Goal: Find specific page/section: Find specific page/section

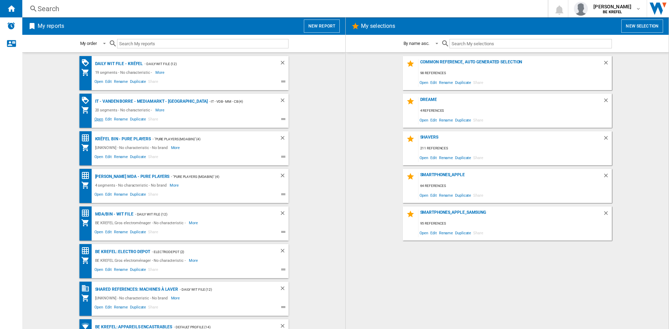
click at [98, 118] on span "Open" at bounding box center [98, 120] width 11 height 8
click at [94, 119] on span "Open" at bounding box center [98, 120] width 11 height 8
